Goal: Information Seeking & Learning: Compare options

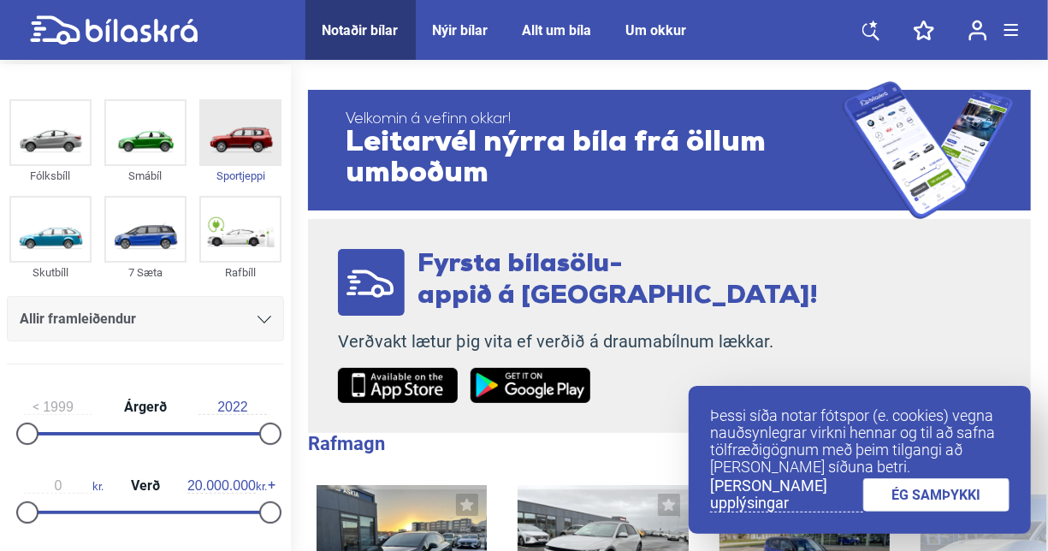
click at [229, 151] on img at bounding box center [240, 132] width 79 height 63
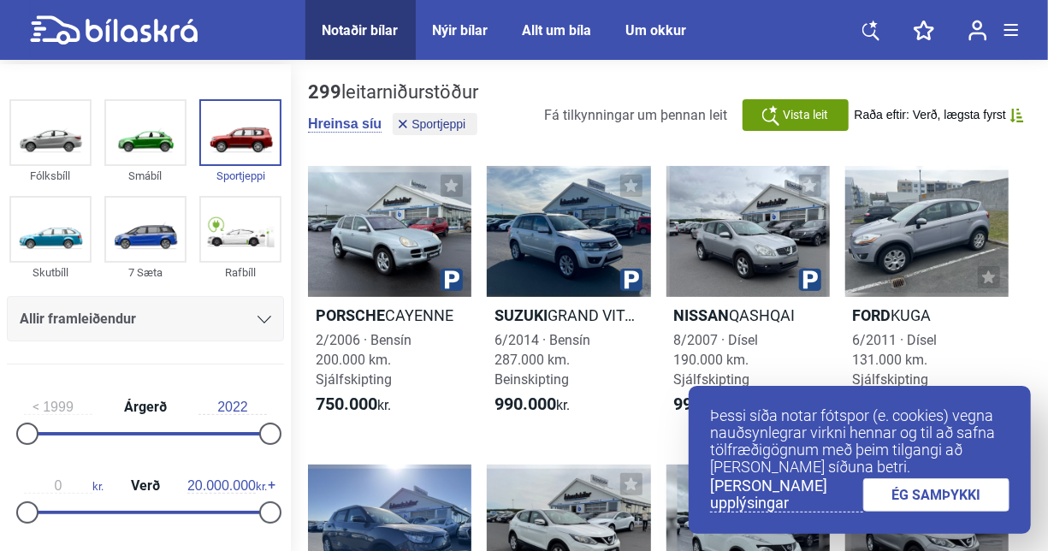
click at [930, 497] on link "ÉG SAMÞYKKI" at bounding box center [937, 494] width 147 height 33
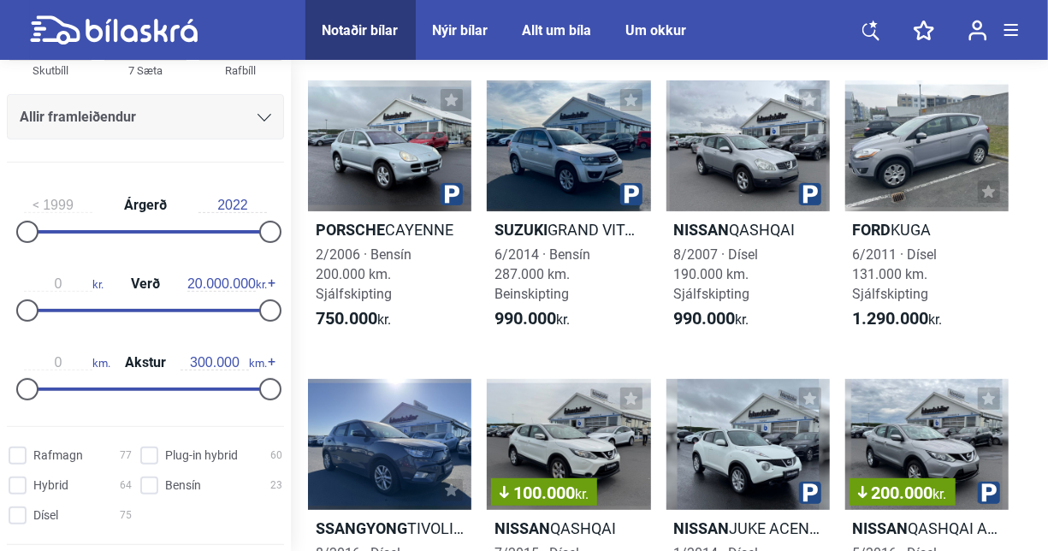
scroll to position [171, 0]
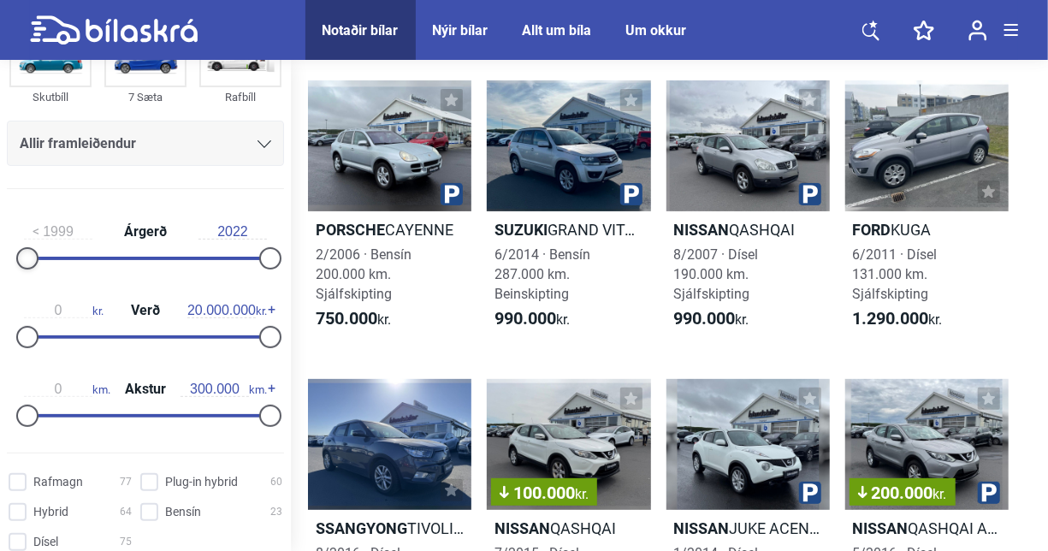
click at [32, 254] on div at bounding box center [27, 258] width 22 height 22
type input "2022"
drag, startPoint x: 264, startPoint y: 261, endPoint x: 273, endPoint y: 272, distance: 14.0
click at [273, 272] on div "1999 Árgerð 2022" at bounding box center [145, 242] width 277 height 79
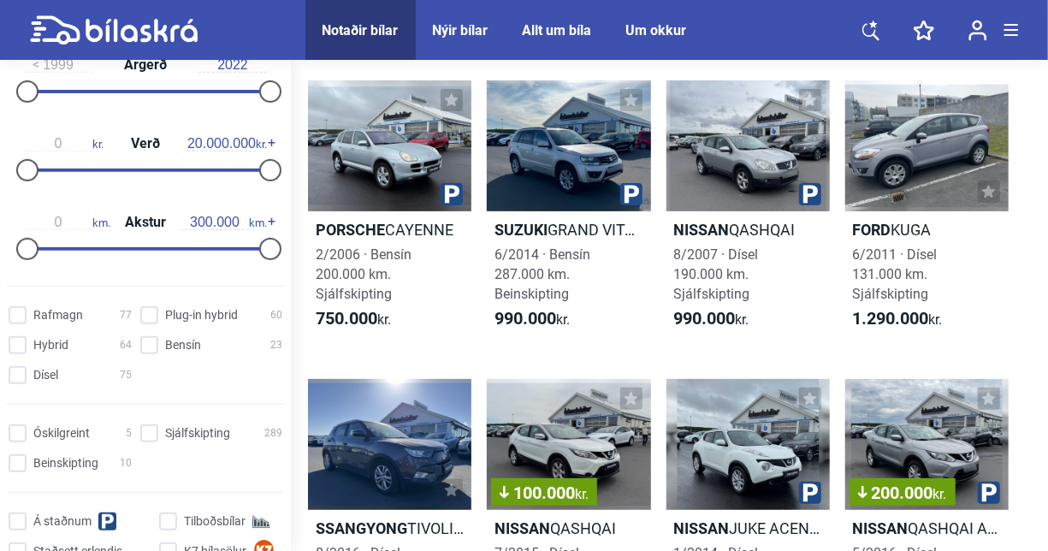
scroll to position [342, 0]
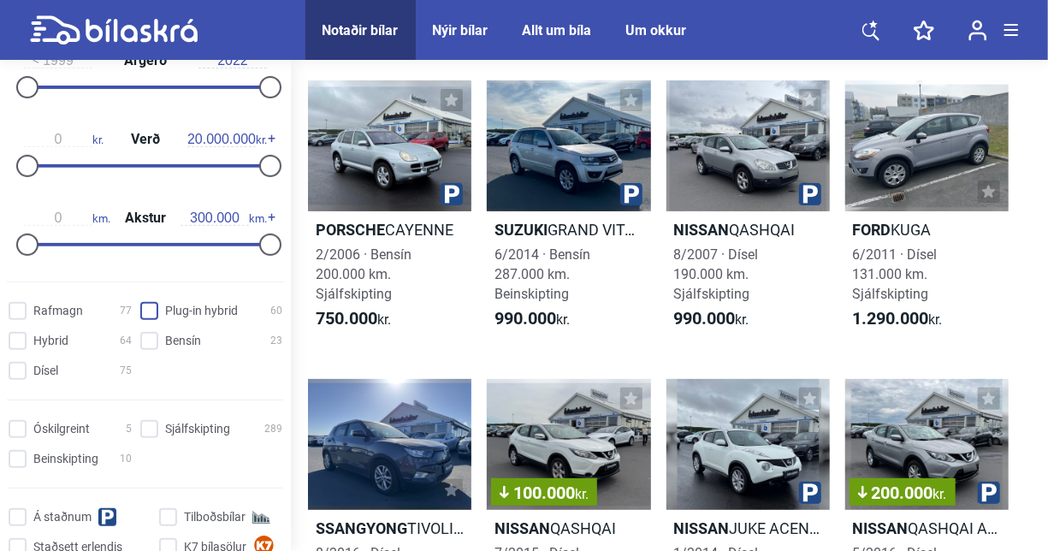
click at [148, 312] on hybrid "Plug-in hybrid 60" at bounding box center [214, 312] width 142 height 18
checkbox hybrid "true"
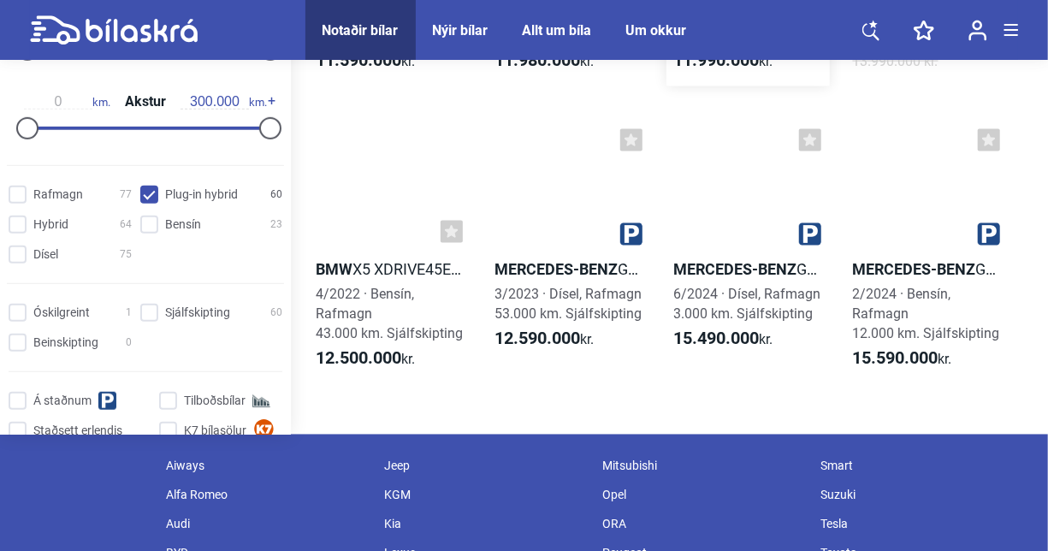
scroll to position [4365, 0]
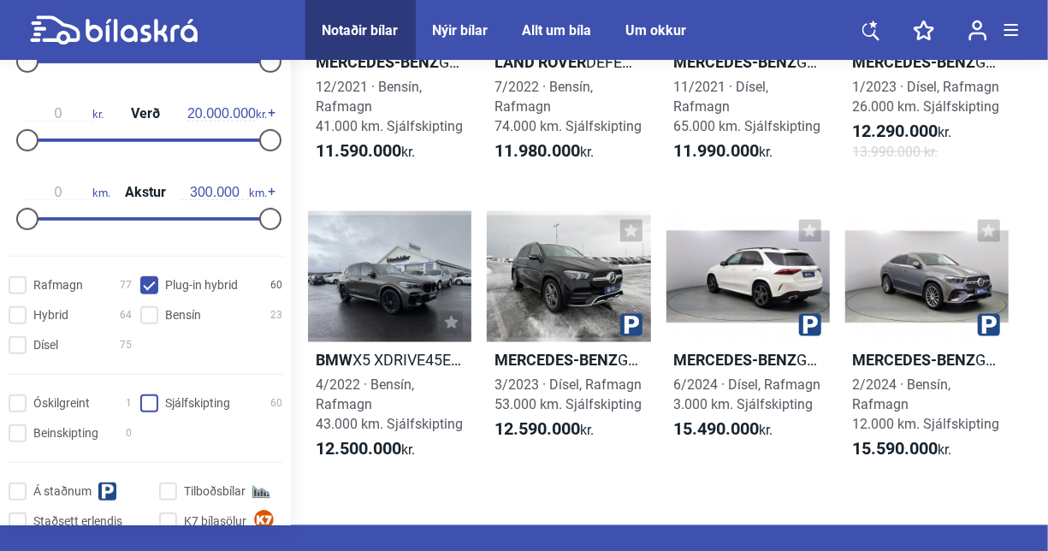
click at [152, 408] on input "Sjálfskipting 60" at bounding box center [214, 404] width 142 height 18
checkbox input "true"
